Goal: Information Seeking & Learning: Learn about a topic

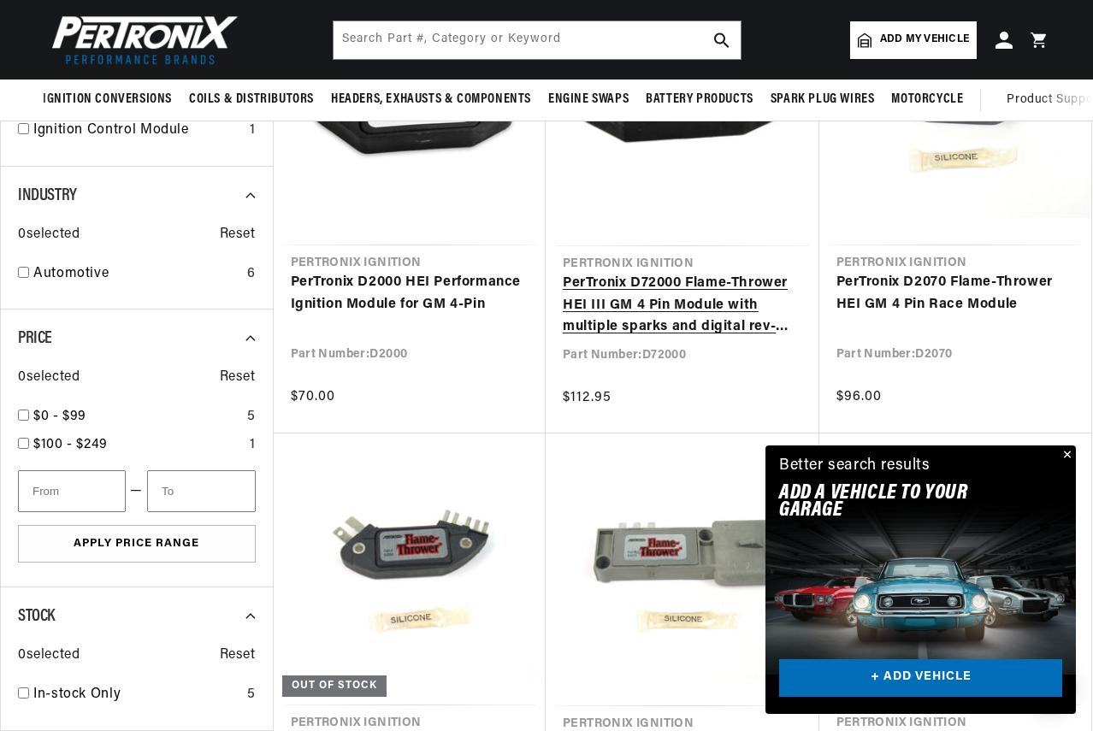
scroll to position [513, 0]
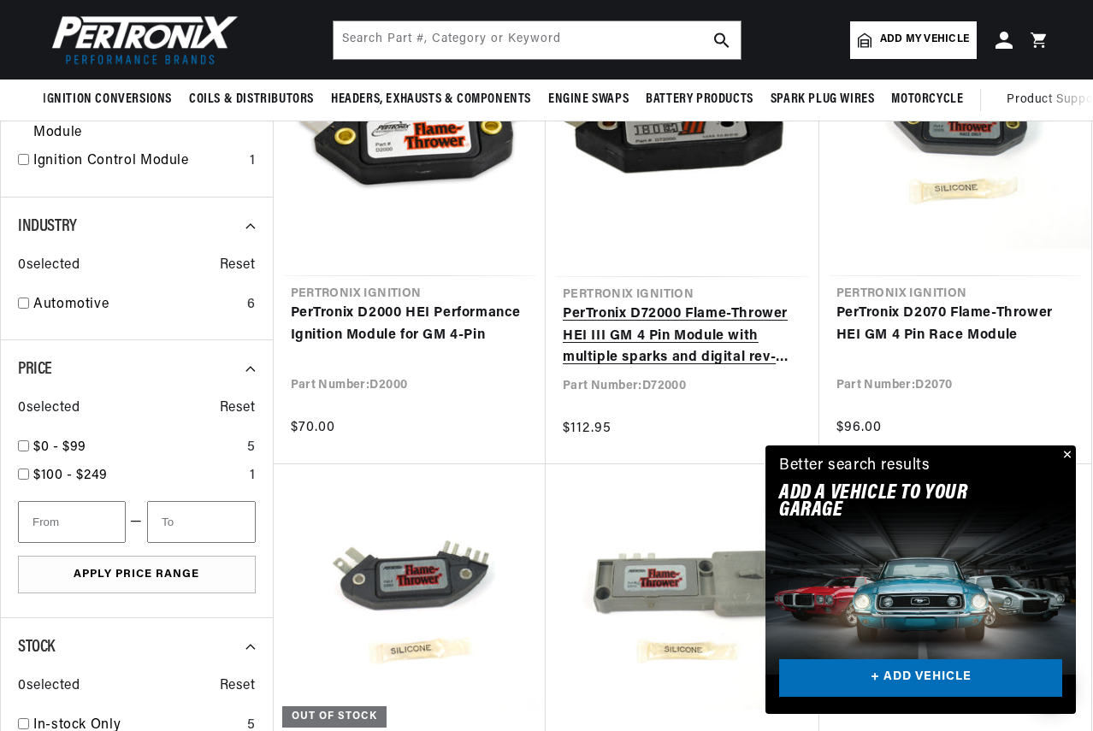
click at [613, 310] on link "PerTronix D72000 Flame-Thrower HEI III GM 4 Pin Module with multiple sparks and…" at bounding box center [682, 337] width 239 height 66
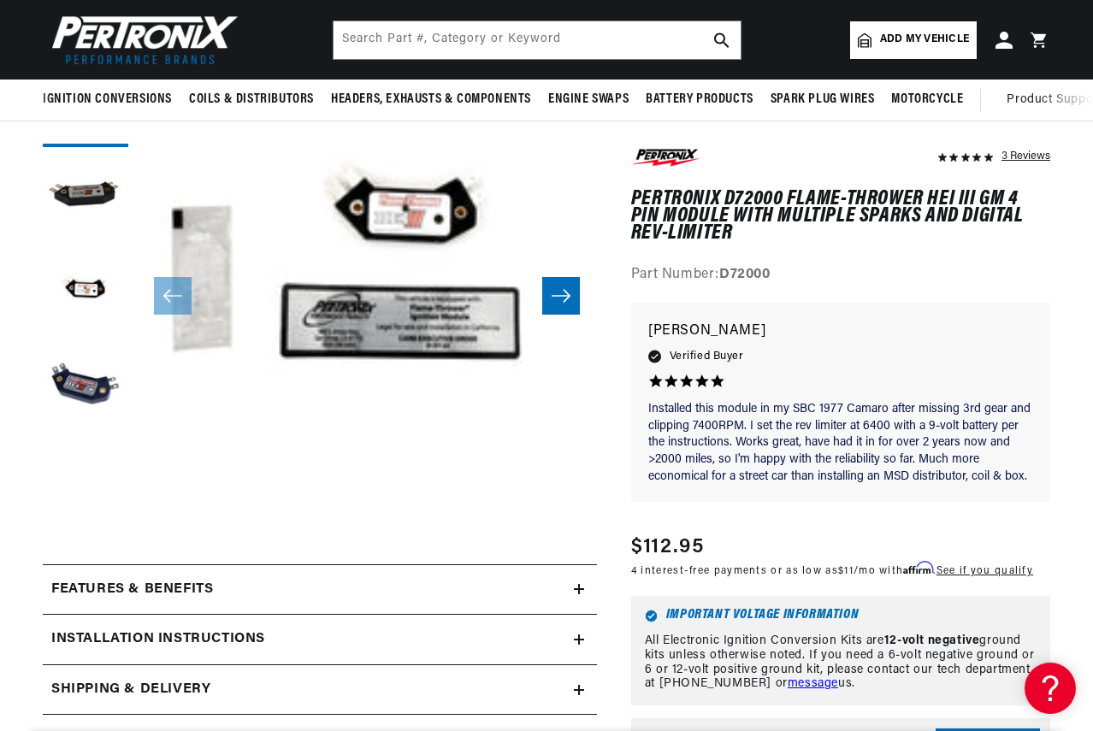
scroll to position [171, 0]
